Goal: Find specific page/section: Find specific page/section

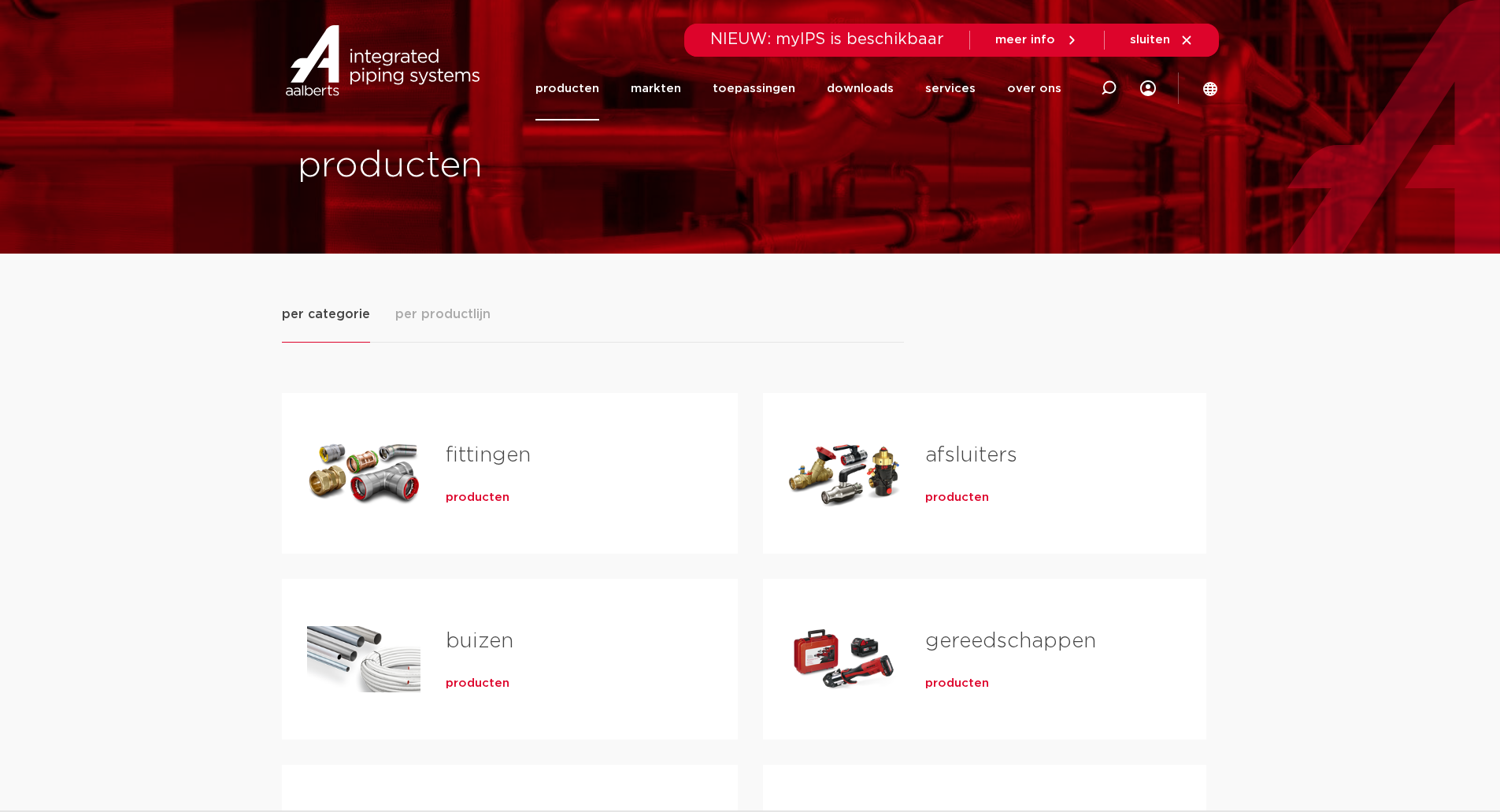
click at [434, 304] on div "per categorie per productlijn fittingen producten buizen producten" at bounding box center [750, 653] width 938 height 798
click at [440, 311] on span "per productlijn" at bounding box center [443, 313] width 96 height 19
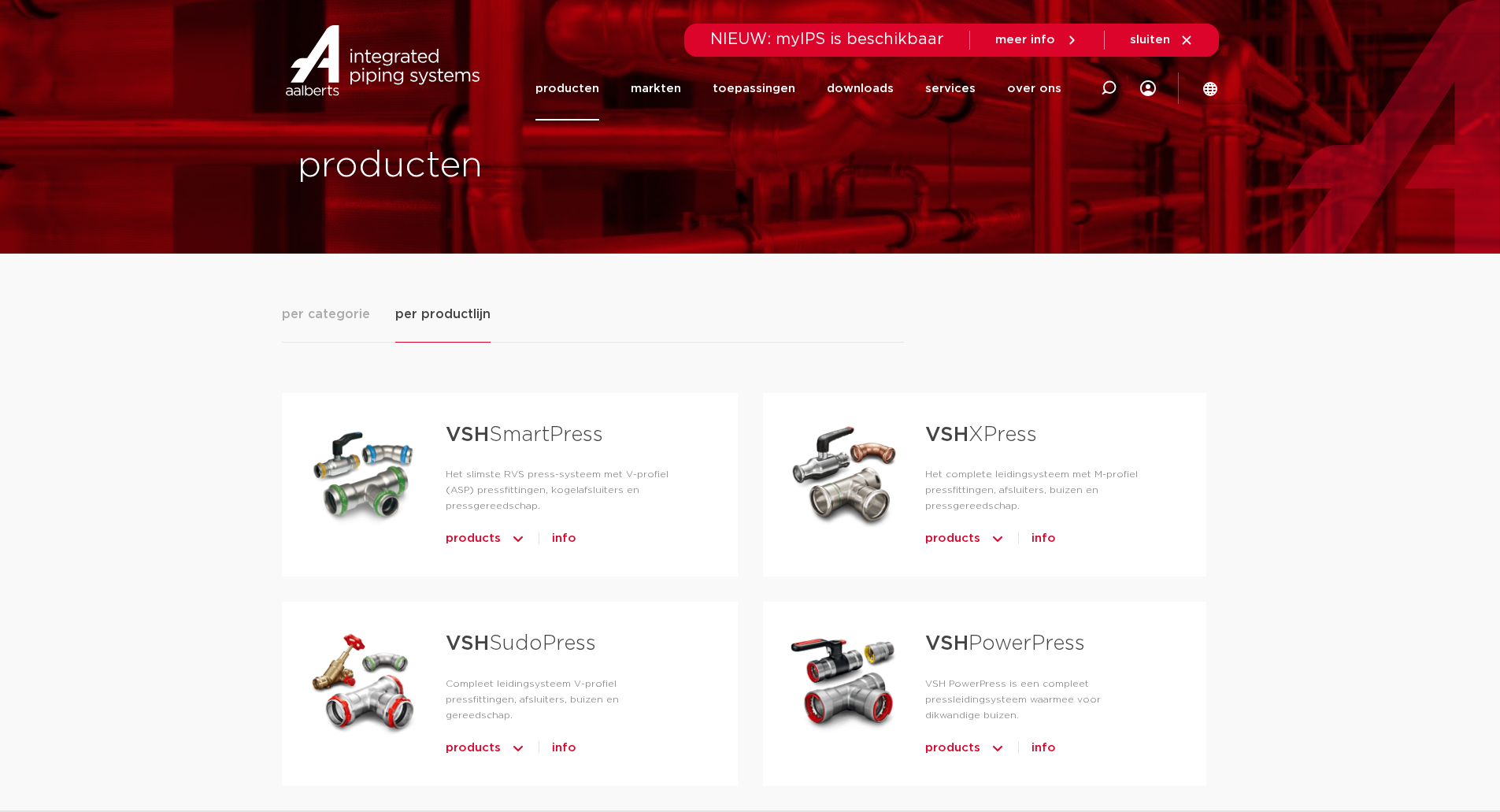
click at [1000, 426] on link "VSH XPress" at bounding box center [981, 434] width 111 height 21
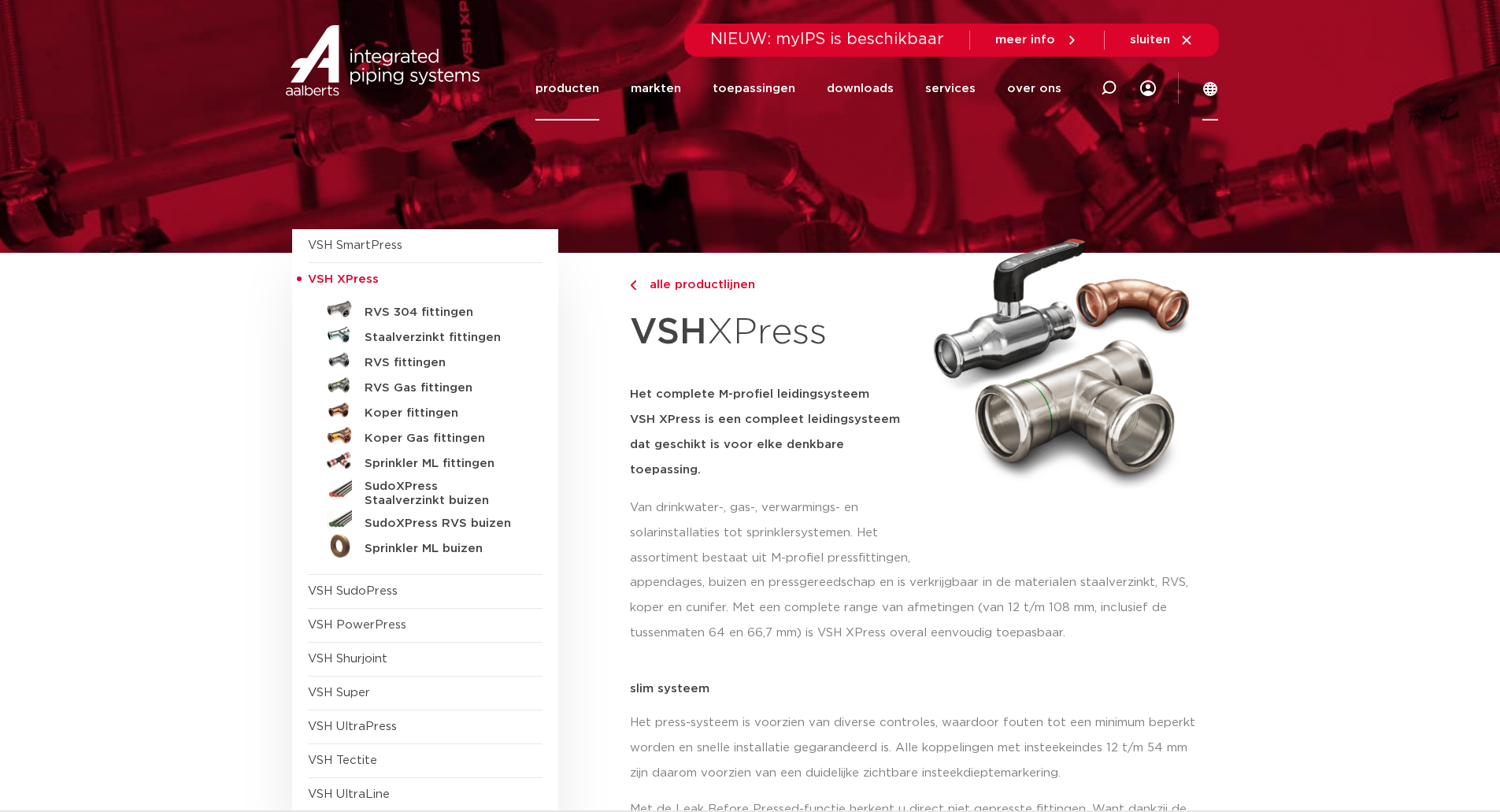
click at [1213, 85] on icon at bounding box center [1210, 89] width 14 height 14
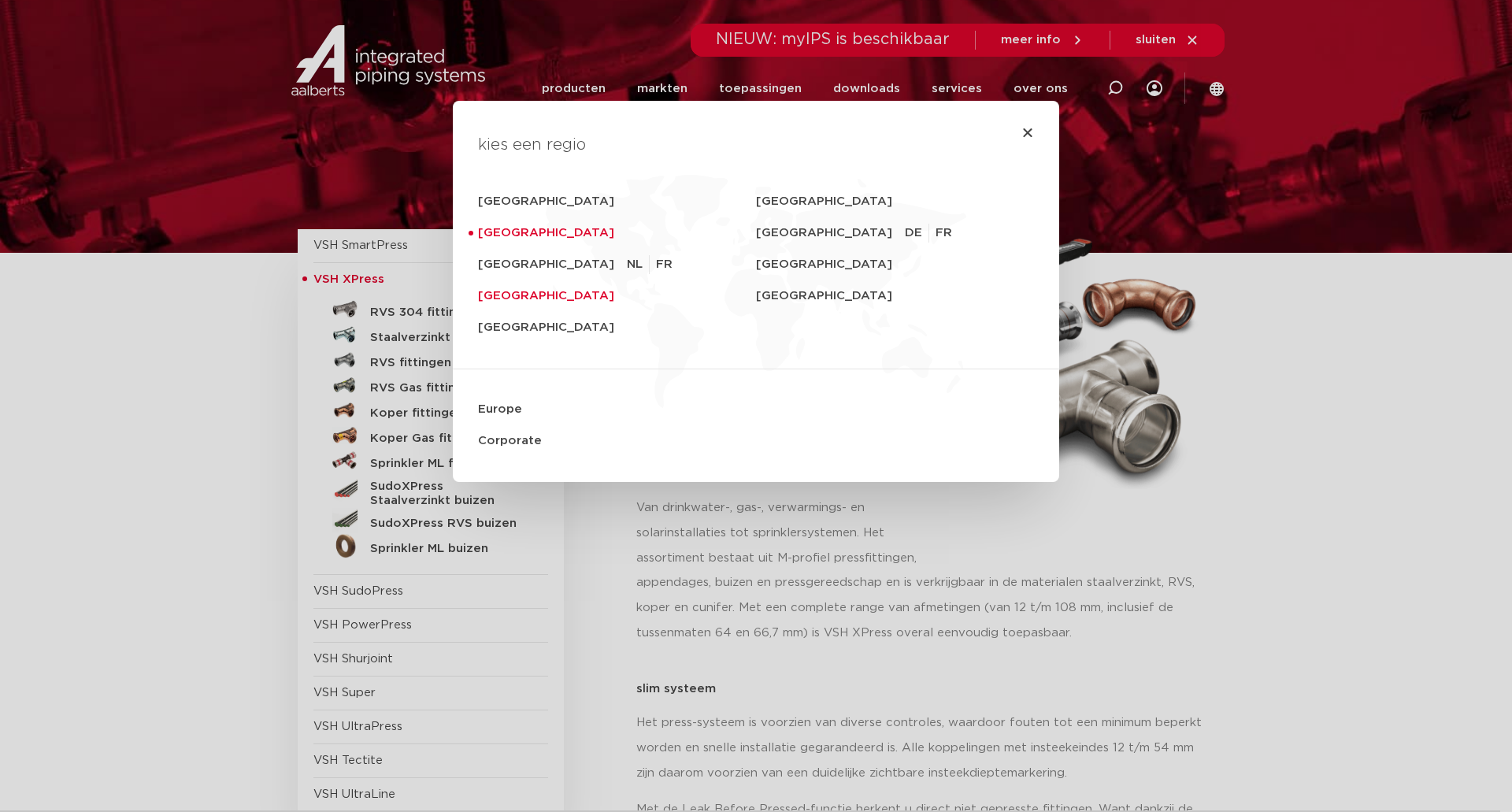
click at [504, 297] on link "[GEOGRAPHIC_DATA]" at bounding box center [616, 297] width 278 height 32
